Goal: Task Accomplishment & Management: Manage account settings

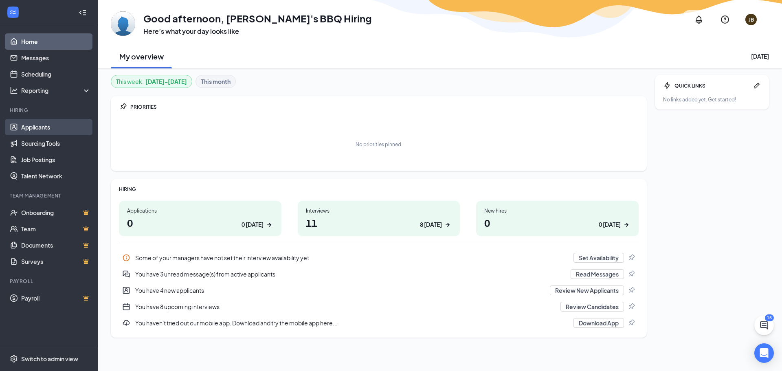
click at [69, 130] on link "Applicants" at bounding box center [56, 127] width 70 height 16
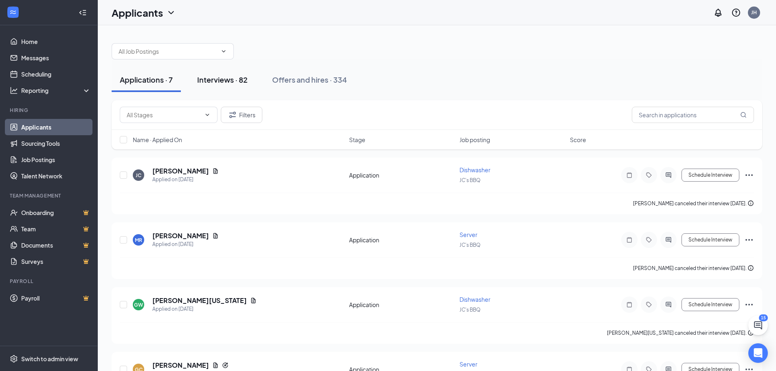
click at [228, 86] on button "Interviews · 82" at bounding box center [222, 80] width 67 height 24
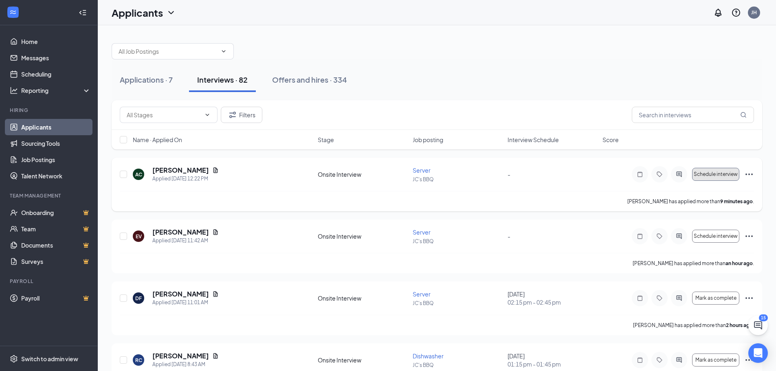
click at [710, 175] on span "Schedule interview" at bounding box center [716, 175] width 44 height 6
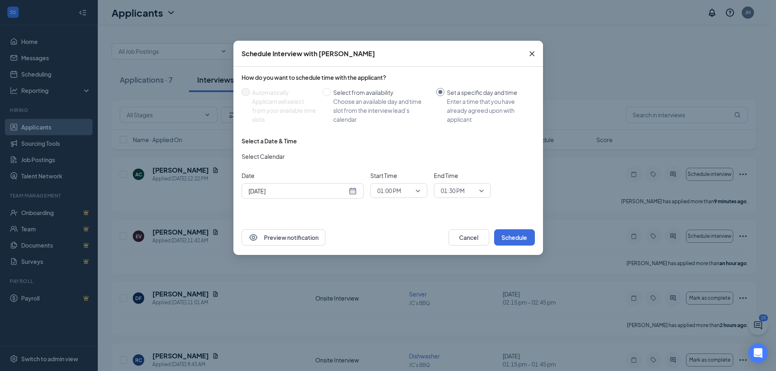
click at [310, 188] on input "[DATE]" at bounding box center [298, 191] width 99 height 9
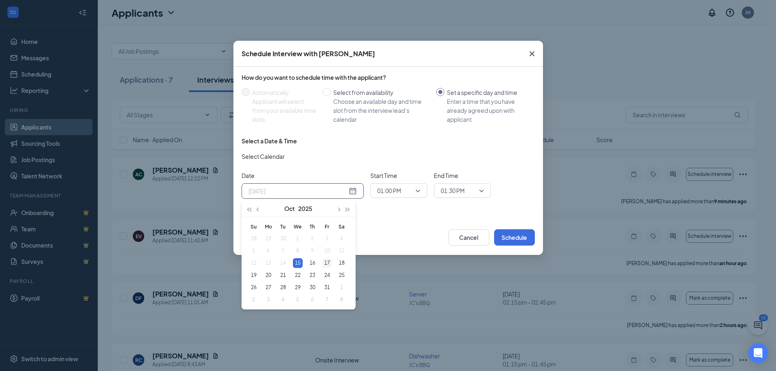
type input "[DATE]"
click at [326, 264] on div "17" at bounding box center [327, 263] width 10 height 10
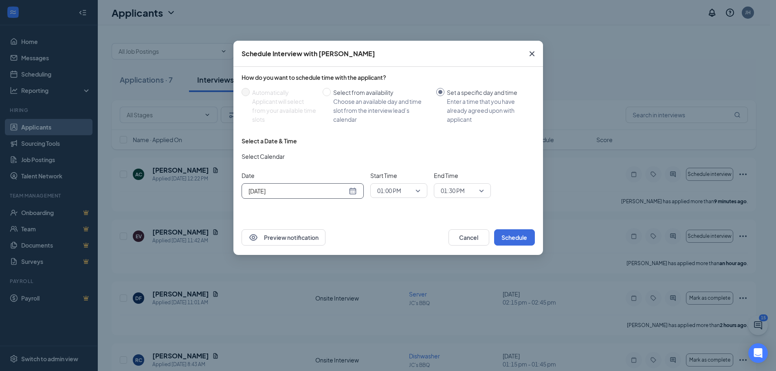
click at [417, 193] on span "01:00 PM" at bounding box center [398, 191] width 43 height 12
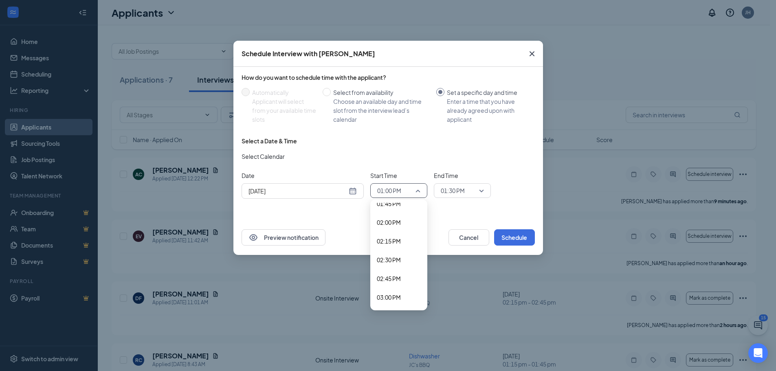
scroll to position [1090, 0]
click at [403, 306] on span "03:45 PM" at bounding box center [399, 303] width 44 height 9
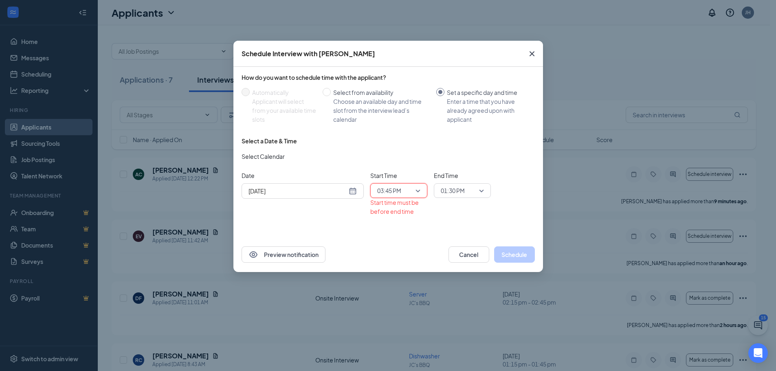
click at [483, 193] on span "01:30 PM" at bounding box center [462, 191] width 43 height 12
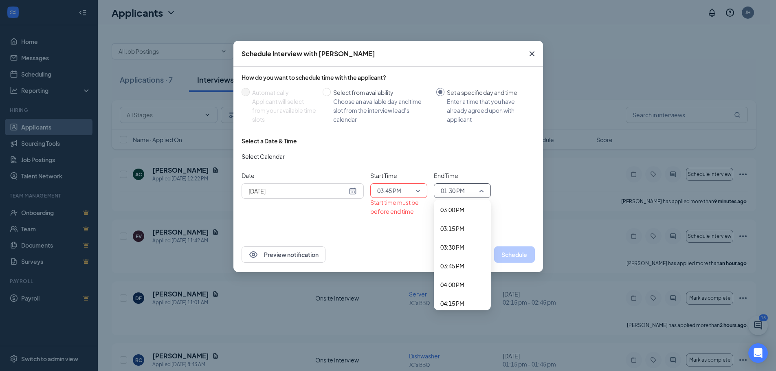
scroll to position [1136, 0]
click at [463, 276] on span "04:00 PM" at bounding box center [452, 276] width 24 height 9
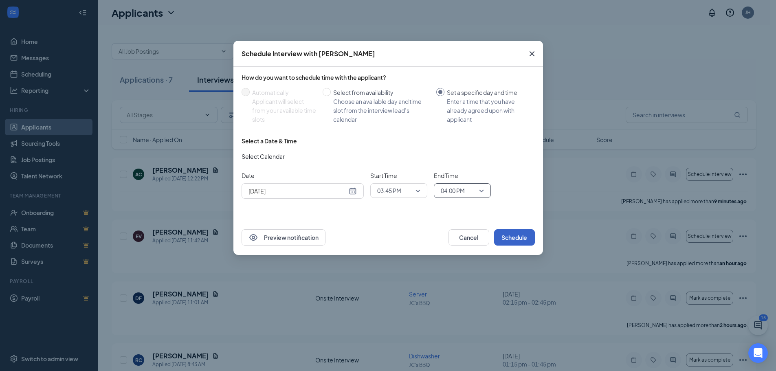
click at [515, 235] on button "Schedule" at bounding box center [514, 237] width 41 height 16
